Goal: Task Accomplishment & Management: Manage account settings

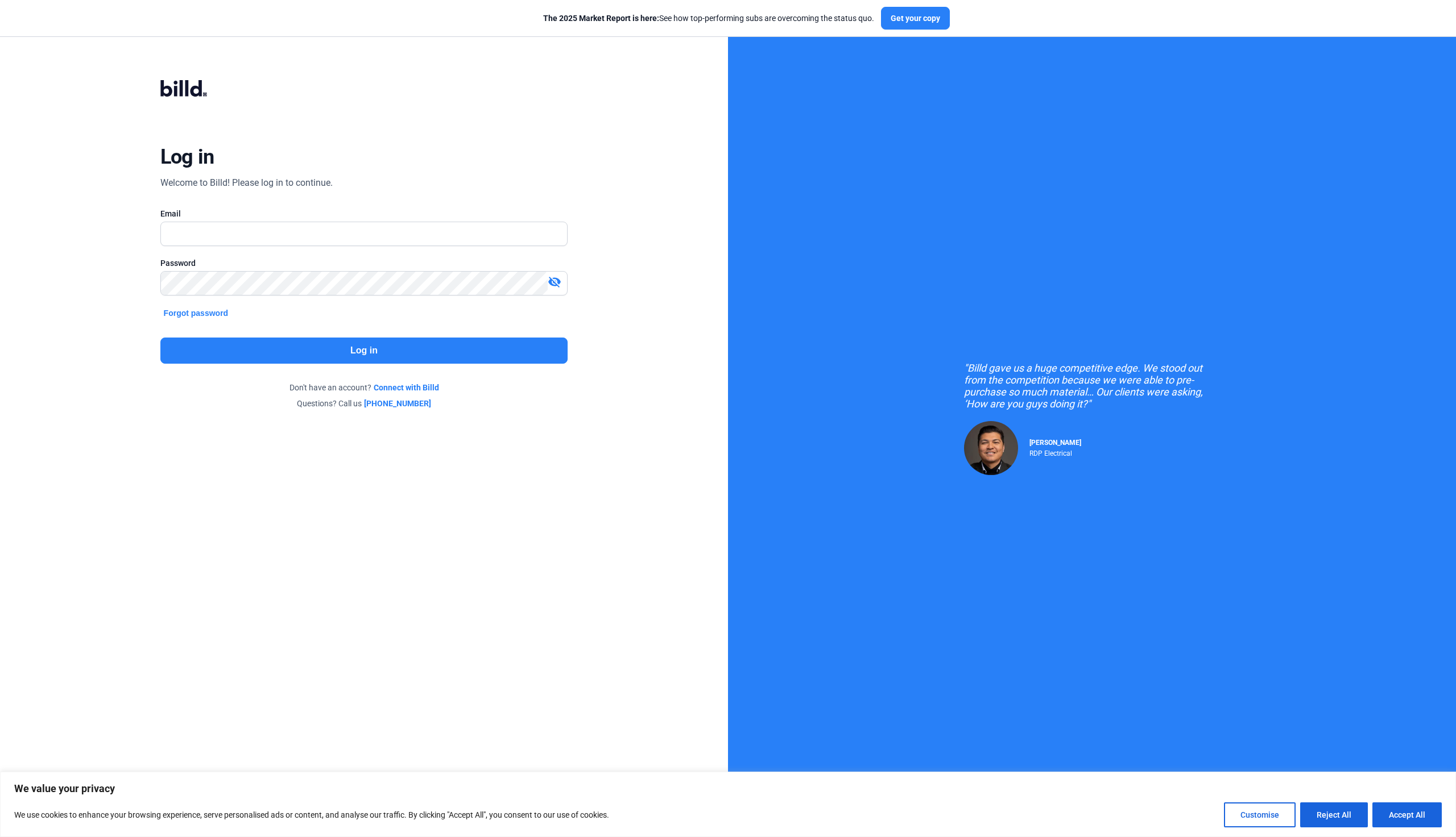
click at [264, 249] on div at bounding box center [364, 252] width 408 height 11
click at [0, 826] on nordpass-portal at bounding box center [0, 826] width 0 height 0
type input "[EMAIL_ADDRESS][DOMAIN_NAME]"
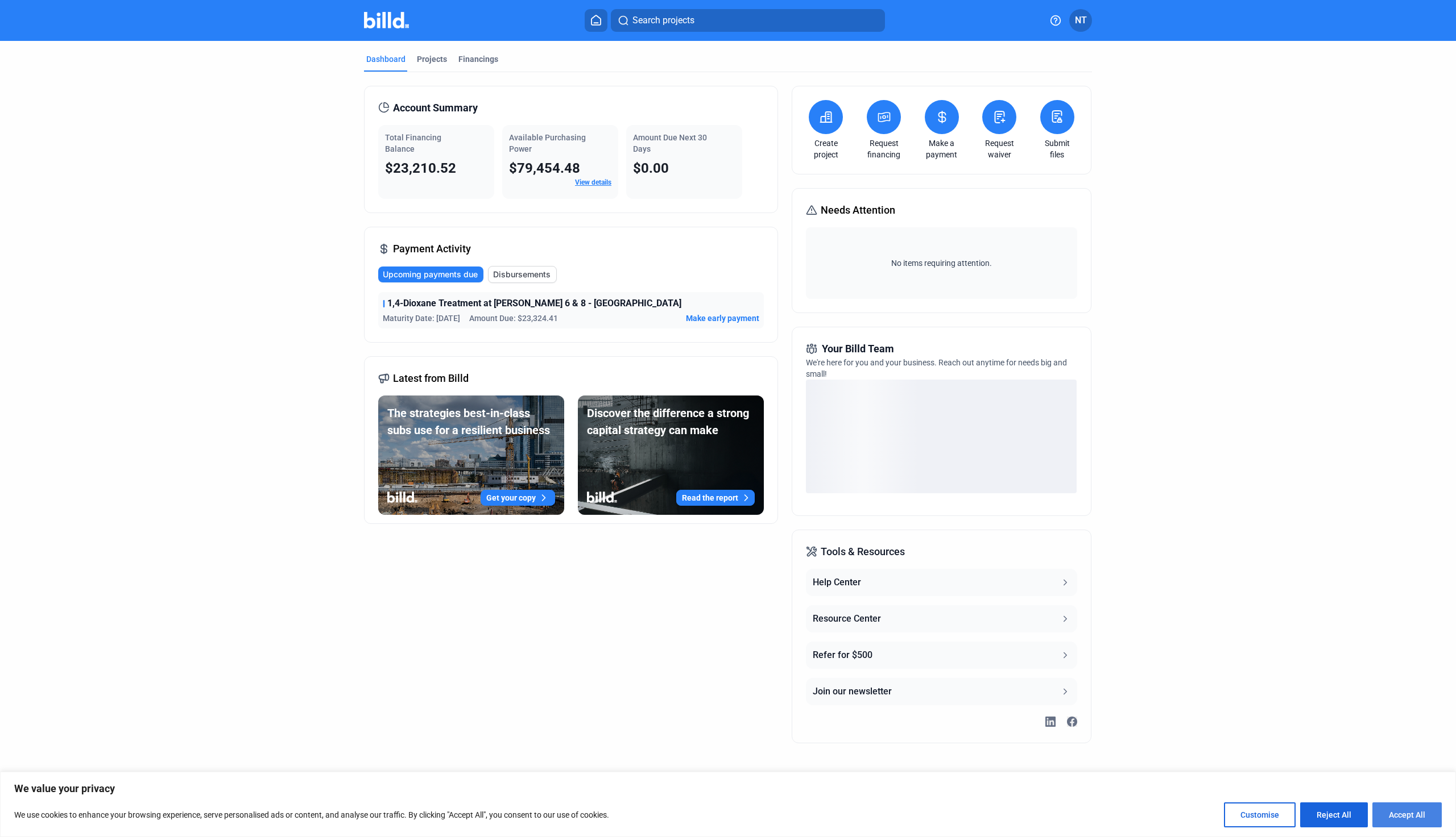
click at [1411, 817] on button "Accept All" at bounding box center [1407, 815] width 69 height 25
checkbox input "true"
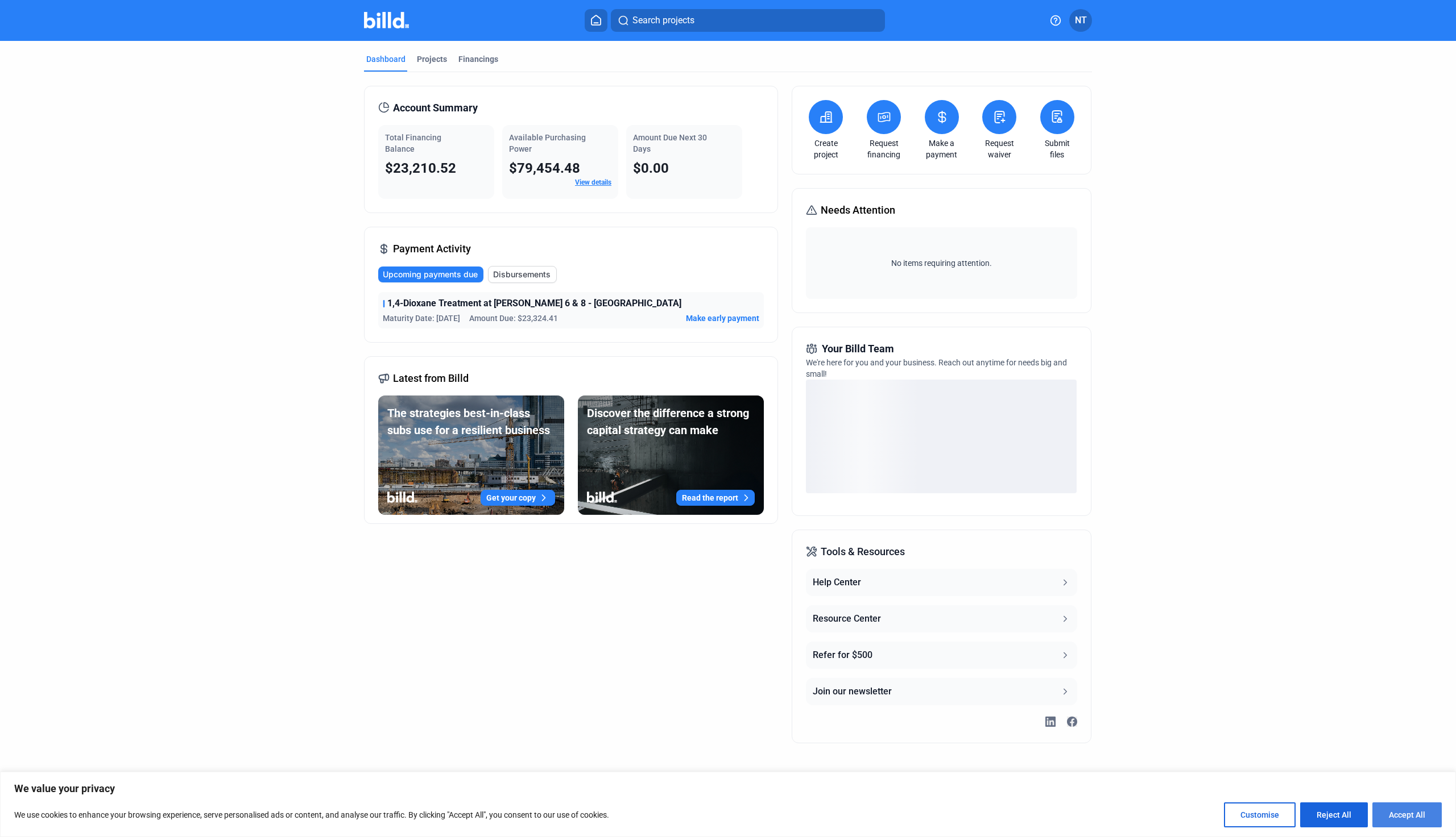
checkbox input "true"
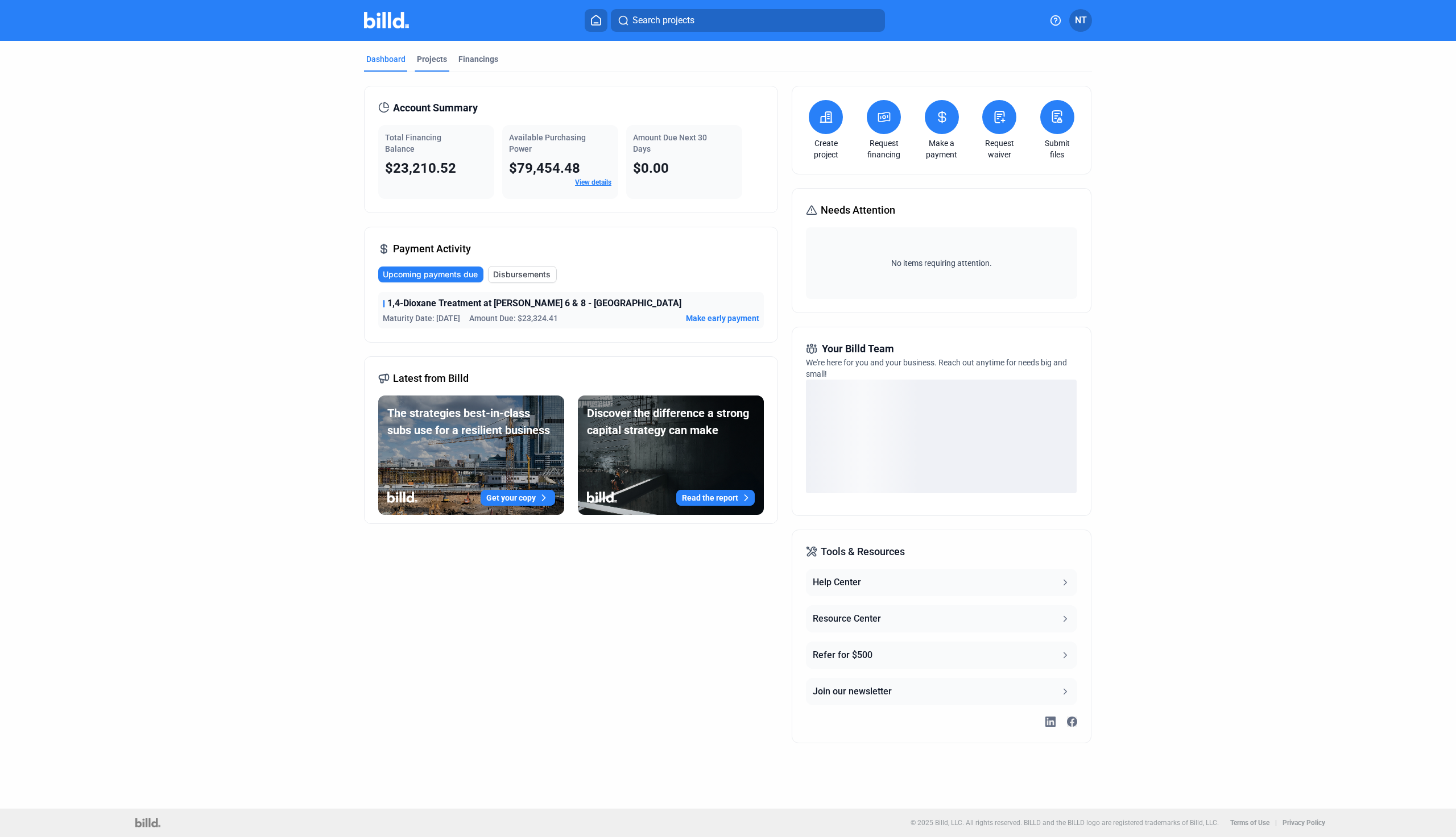
click at [427, 61] on div "Projects" at bounding box center [432, 59] width 30 height 11
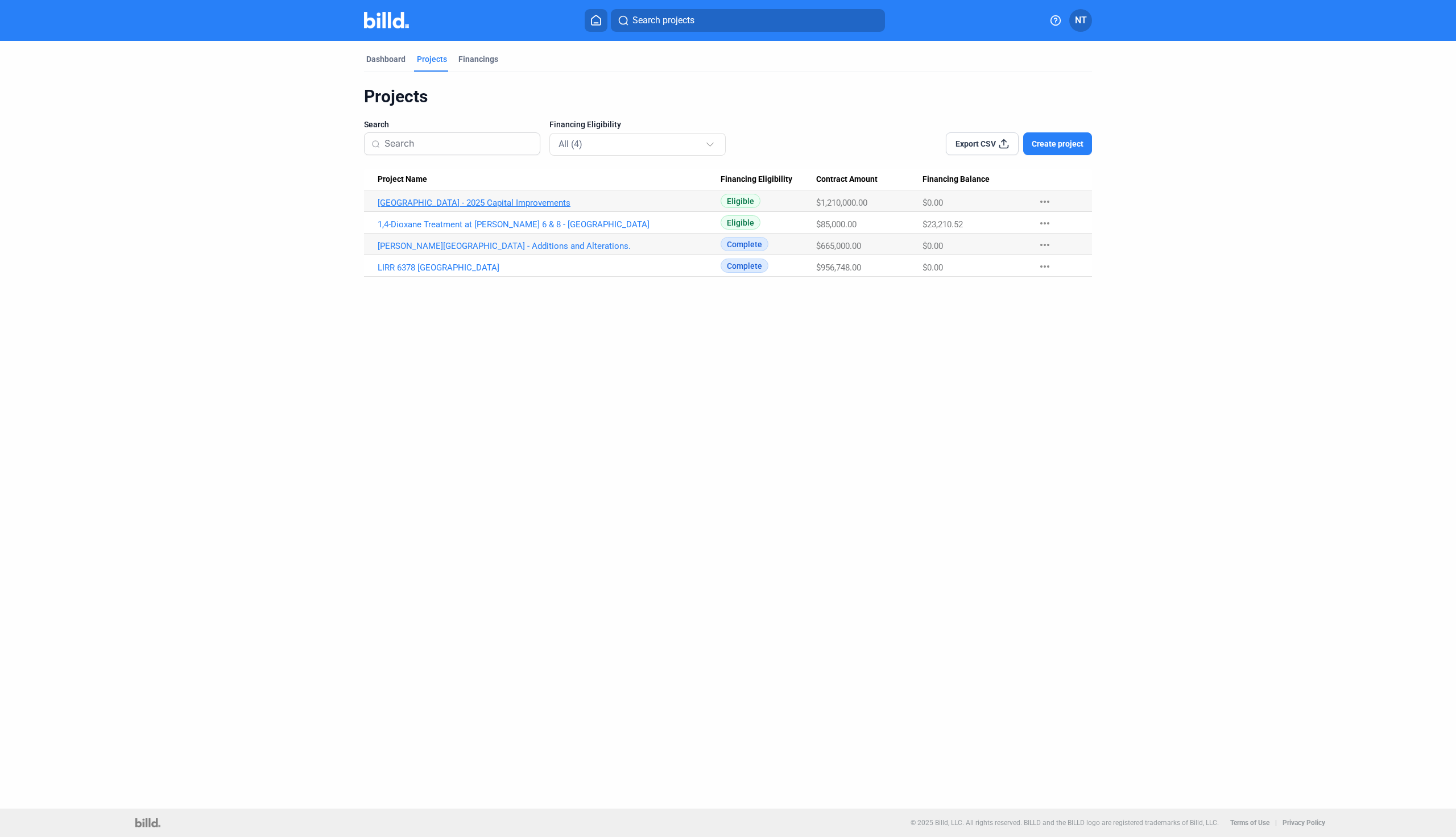
click at [435, 203] on link "[GEOGRAPHIC_DATA] - 2025 Capital Improvements" at bounding box center [549, 202] width 343 height 10
